Goal: Information Seeking & Learning: Learn about a topic

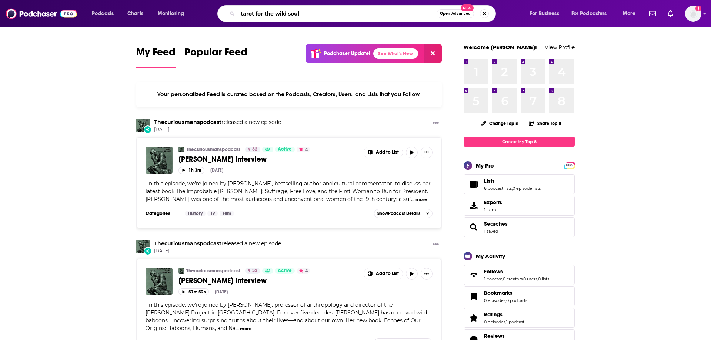
type input "tarot for the wild soul"
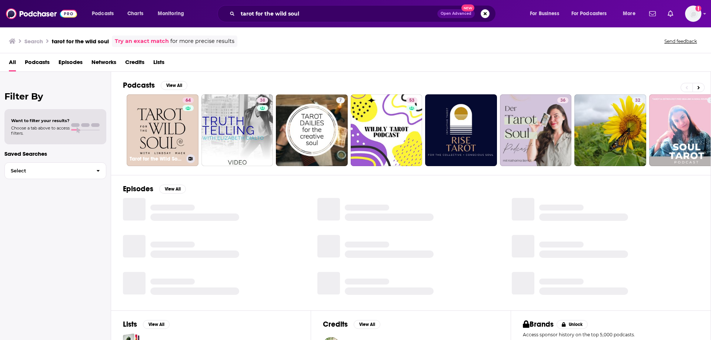
click at [167, 131] on link "64 Tarot for the Wild Soul with [PERSON_NAME]" at bounding box center [163, 130] width 72 height 72
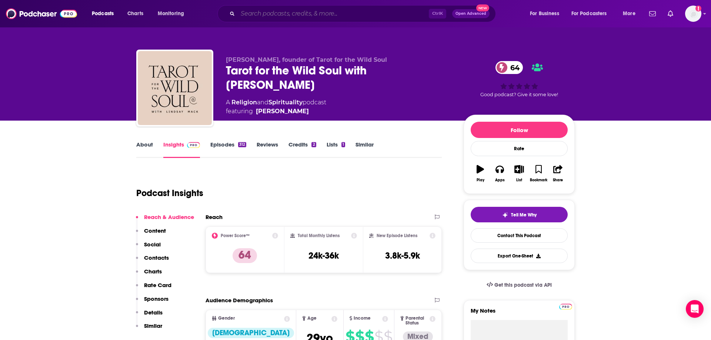
click at [300, 14] on input "Search podcasts, credits, & more..." at bounding box center [333, 14] width 191 height 12
